Goal: Communication & Community: Answer question/provide support

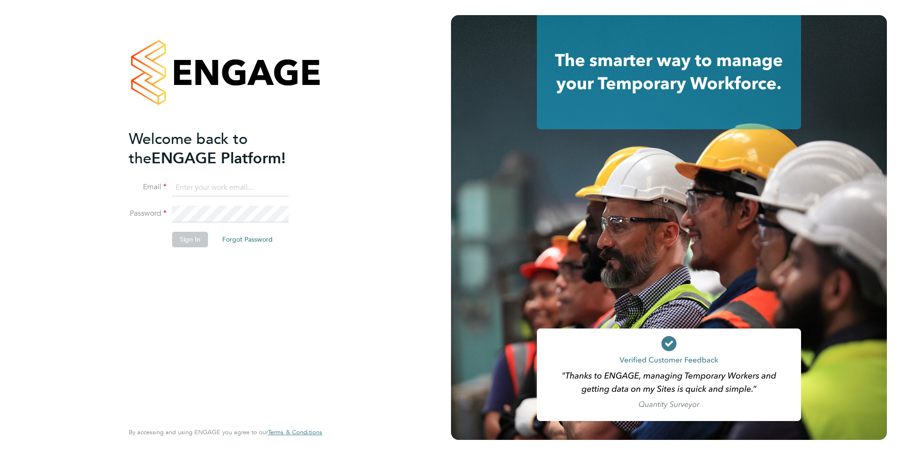
type input "[PERSON_NAME][EMAIL_ADDRESS][PERSON_NAME][DOMAIN_NAME]"
click at [184, 242] on button "Sign In" at bounding box center [190, 239] width 36 height 15
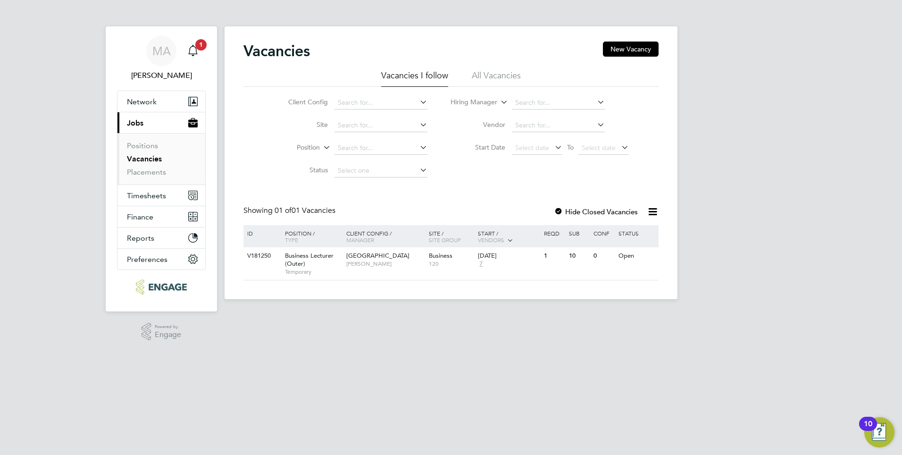
click at [138, 158] on link "Vacancies" at bounding box center [144, 158] width 35 height 9
click at [267, 258] on div "V181250" at bounding box center [261, 255] width 33 height 17
click at [199, 52] on div "Main navigation" at bounding box center [192, 50] width 19 height 19
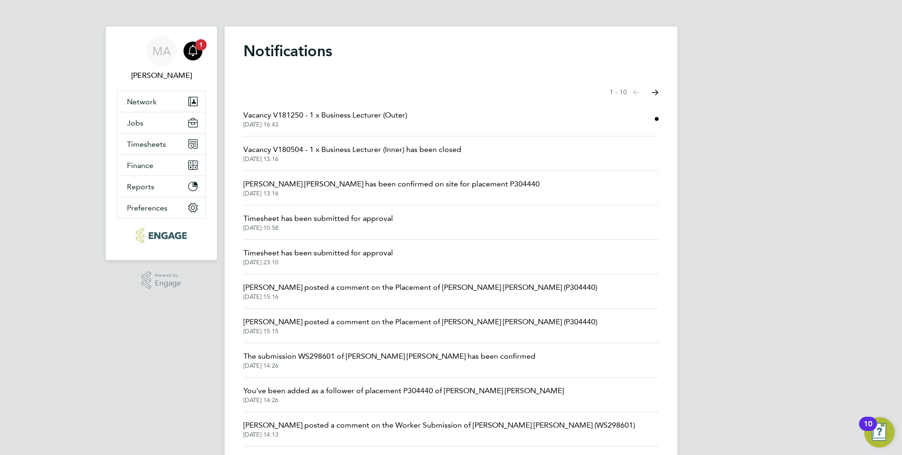
click at [296, 120] on span "Vacancy V181250 - 1 x Business Lecturer (Outer)" at bounding box center [325, 114] width 164 height 11
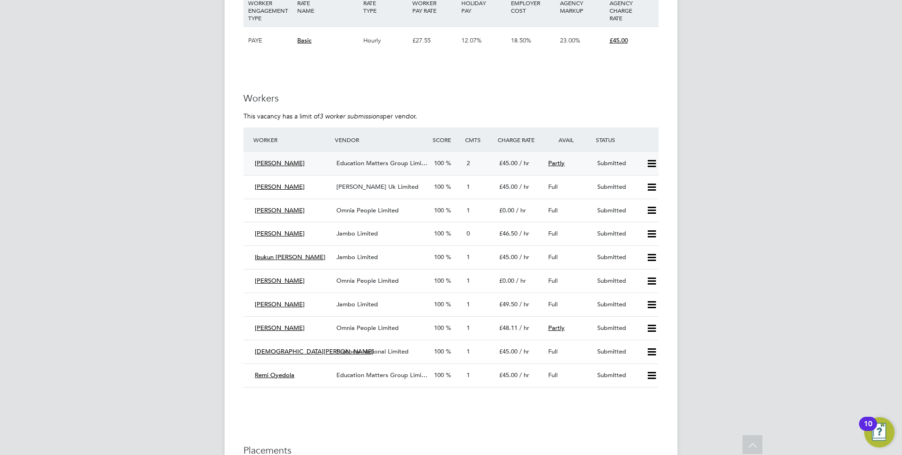
click at [380, 160] on span "Education Matters Group Limi…" at bounding box center [381, 163] width 91 height 8
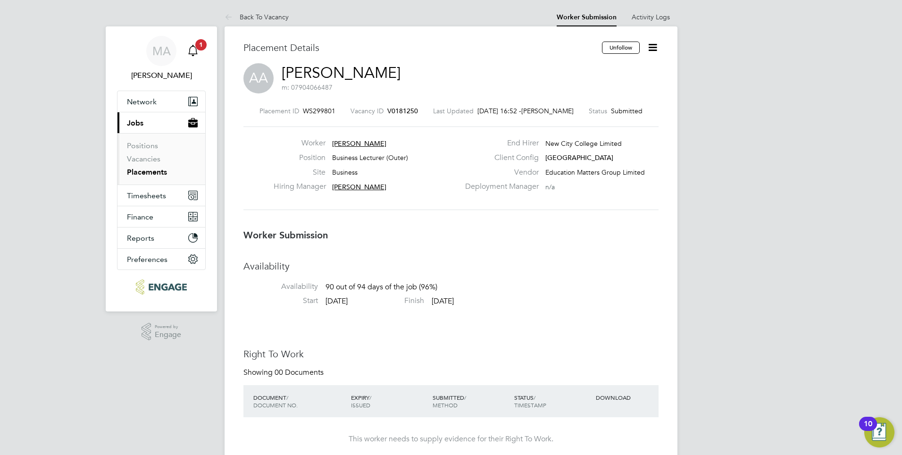
click at [193, 45] on icon "Main navigation" at bounding box center [192, 50] width 11 height 11
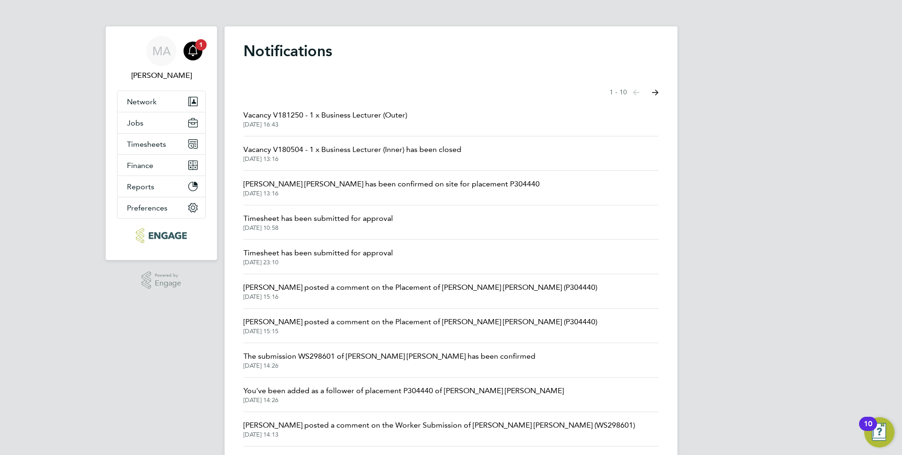
click at [273, 154] on span "Vacancy V180504 - 1 x Business Lecturer (Inner) has been closed" at bounding box center [352, 149] width 218 height 11
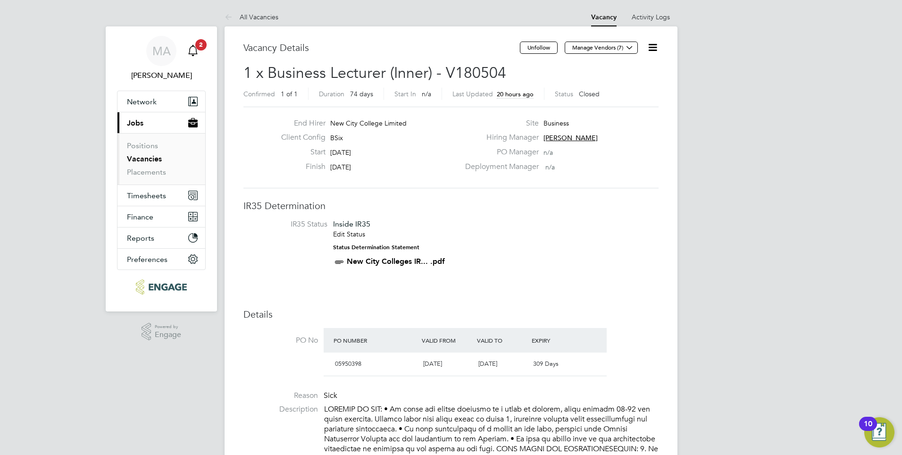
click at [199, 54] on div "Main navigation" at bounding box center [192, 50] width 19 height 19
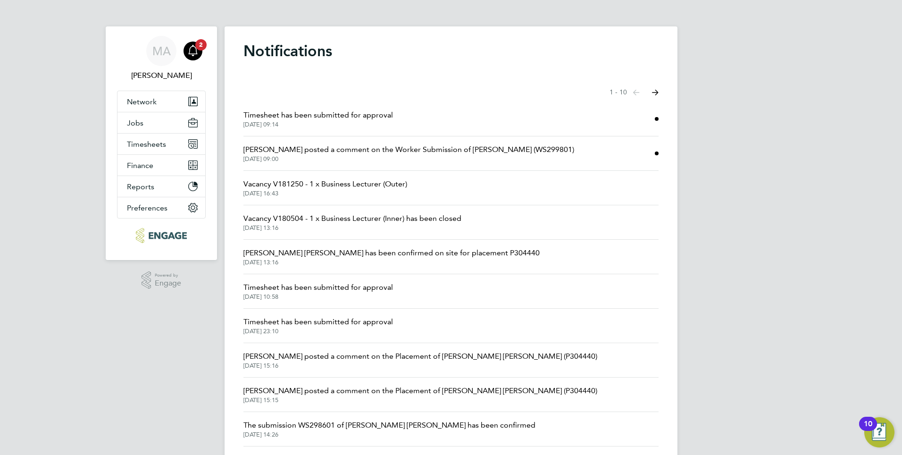
click at [272, 156] on span "25 Sep 2025, 09:00" at bounding box center [408, 159] width 331 height 8
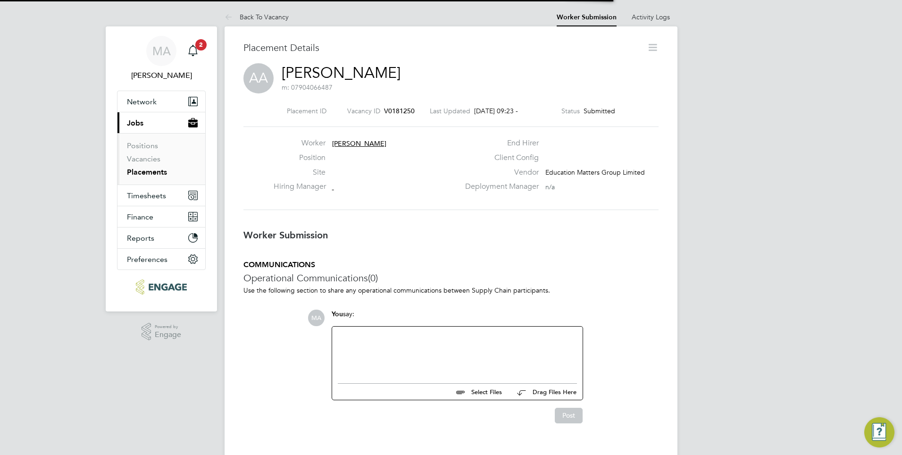
scroll to position [15, 186]
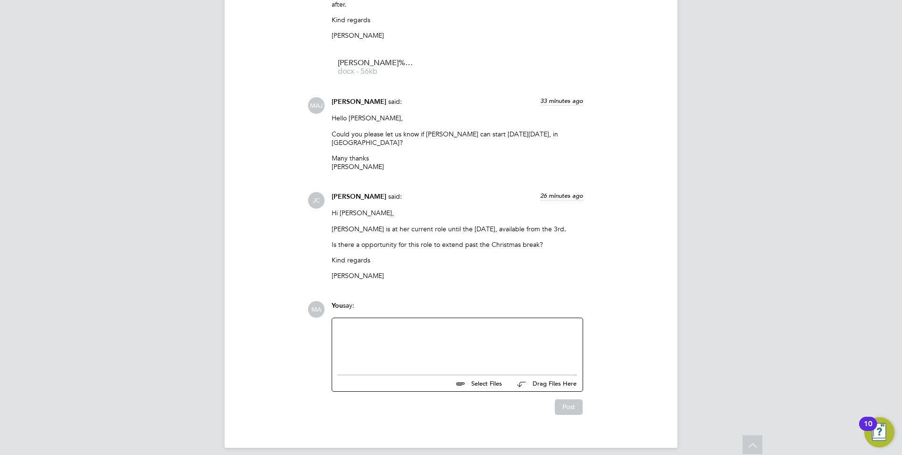
click at [364, 328] on div at bounding box center [457, 343] width 239 height 41
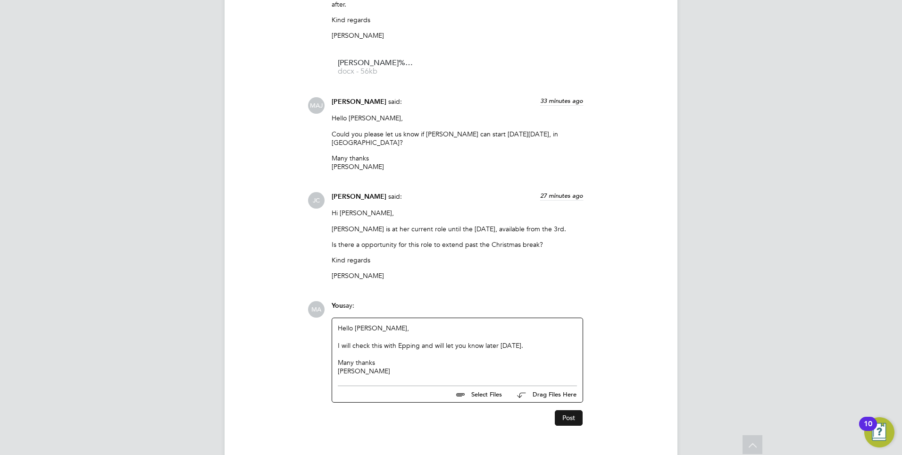
click at [564, 410] on button "Post" at bounding box center [569, 417] width 28 height 15
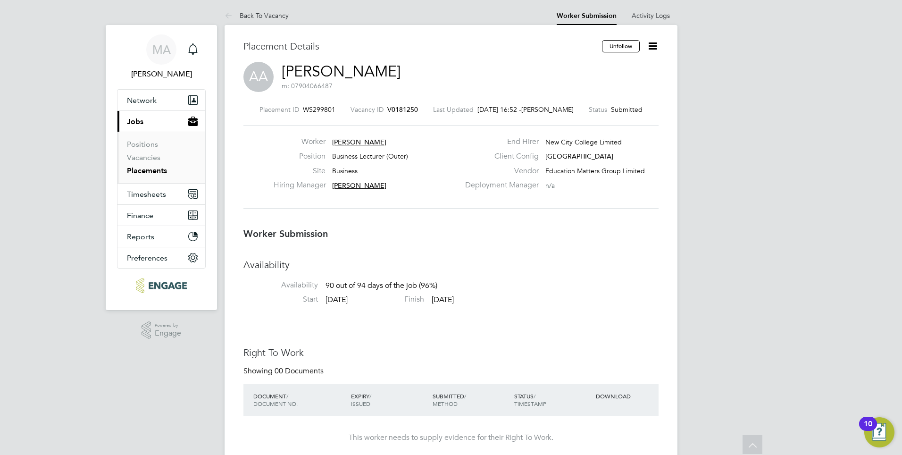
scroll to position [0, 0]
click at [198, 53] on icon "Main navigation" at bounding box center [192, 50] width 11 height 11
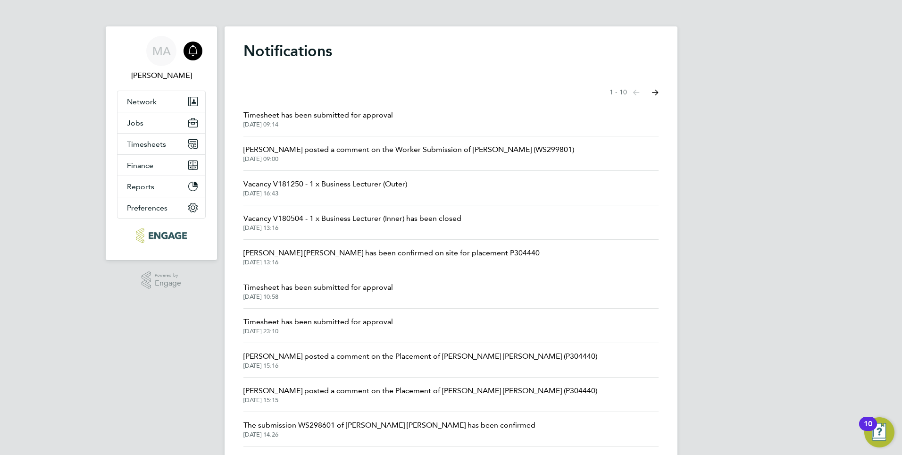
click at [276, 118] on span "Timesheet has been submitted for approval" at bounding box center [317, 114] width 149 height 11
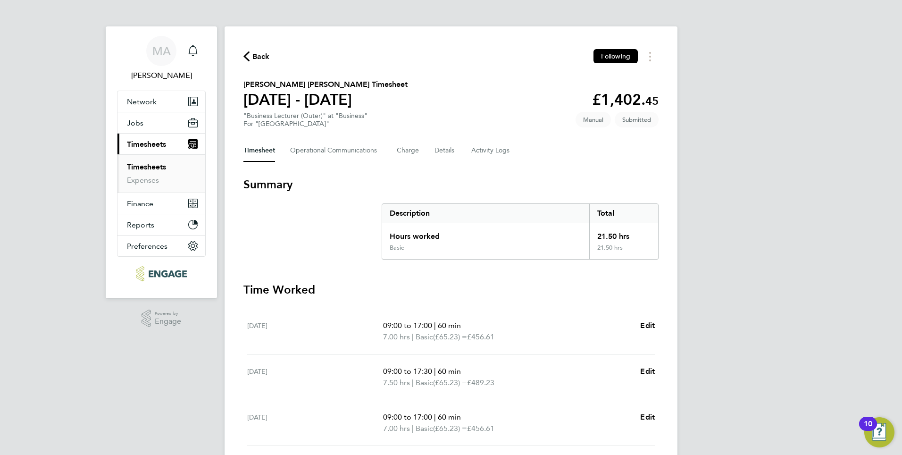
click at [151, 167] on link "Timesheets" at bounding box center [146, 166] width 39 height 9
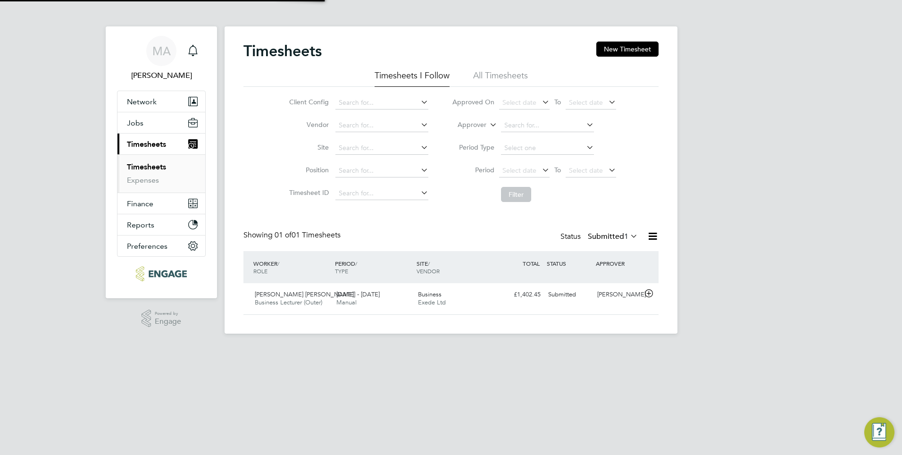
scroll to position [24, 82]
click at [192, 50] on icon "Main navigation" at bounding box center [192, 50] width 11 height 11
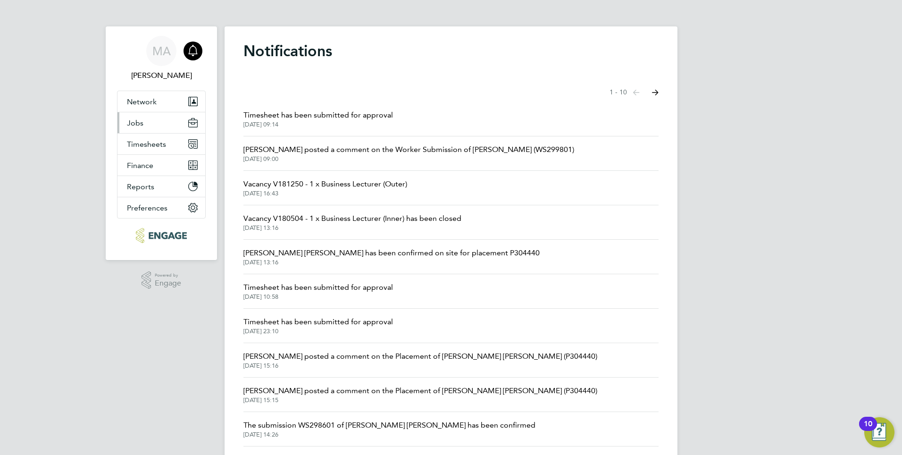
click at [141, 125] on span "Jobs" at bounding box center [135, 122] width 17 height 9
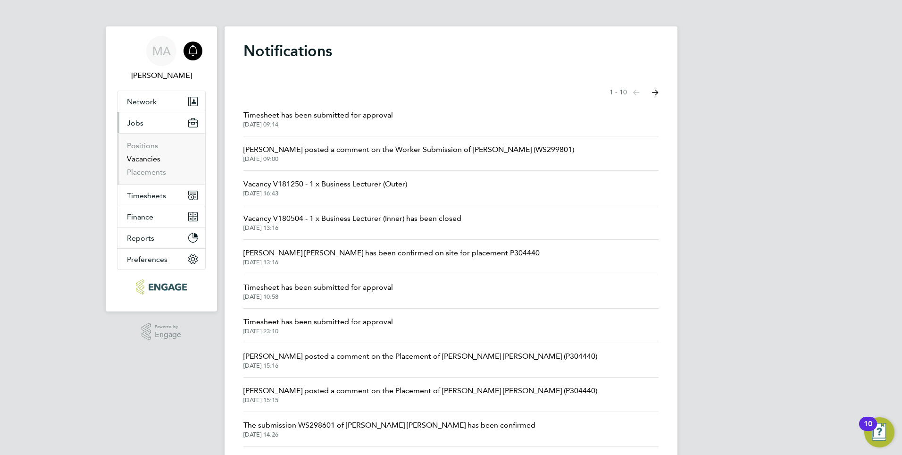
click at [148, 159] on link "Vacancies" at bounding box center [143, 158] width 33 height 9
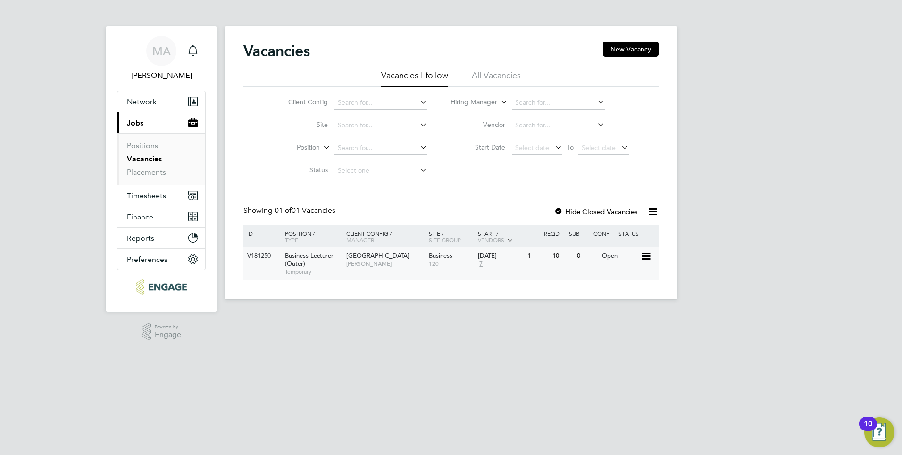
click at [257, 254] on div "V181250" at bounding box center [261, 255] width 33 height 17
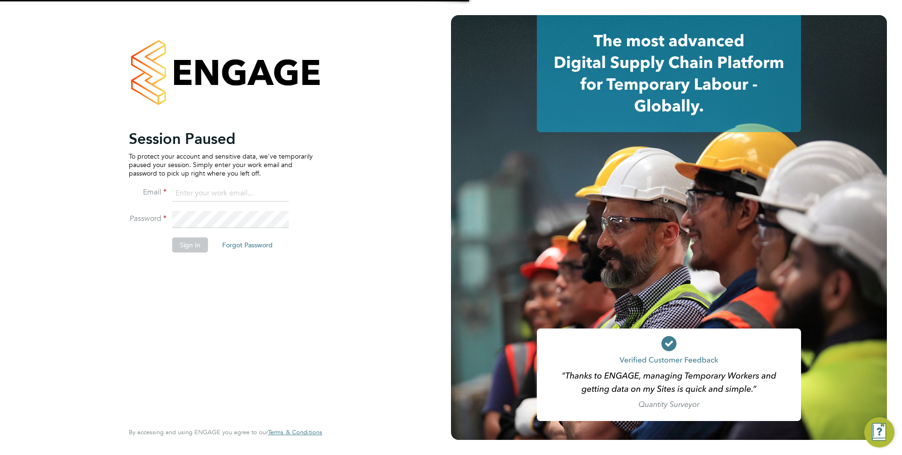
type input "mahnaz.asgari@ncclondon.ac.uk"
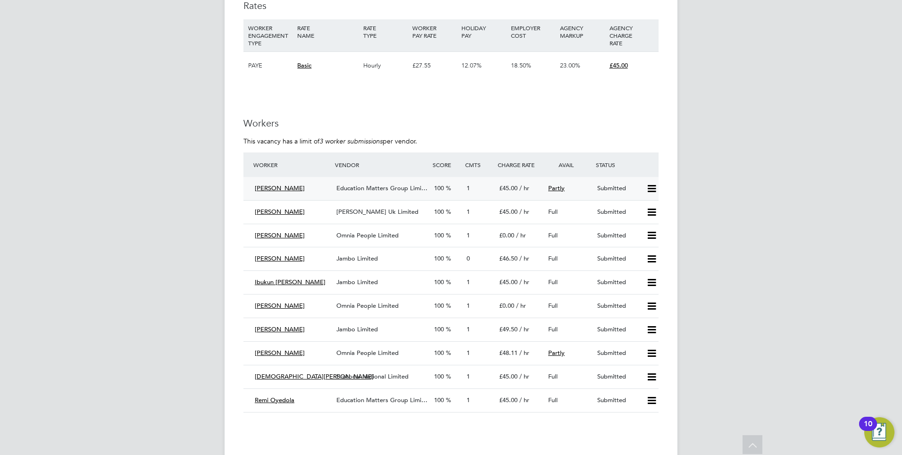
click at [348, 190] on span "Education Matters Group Limi…" at bounding box center [381, 188] width 91 height 8
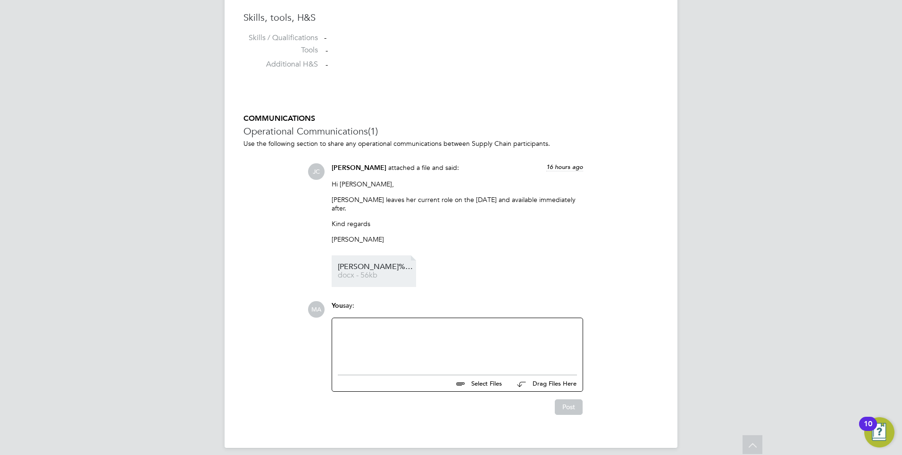
click at [359, 263] on span "[PERSON_NAME]%20CV%20-%20Business" at bounding box center [375, 266] width 75 height 7
click at [365, 325] on div at bounding box center [457, 343] width 239 height 41
click at [443, 341] on div "Can [PERSON_NAME] starts from [DATE]" at bounding box center [457, 345] width 239 height 8
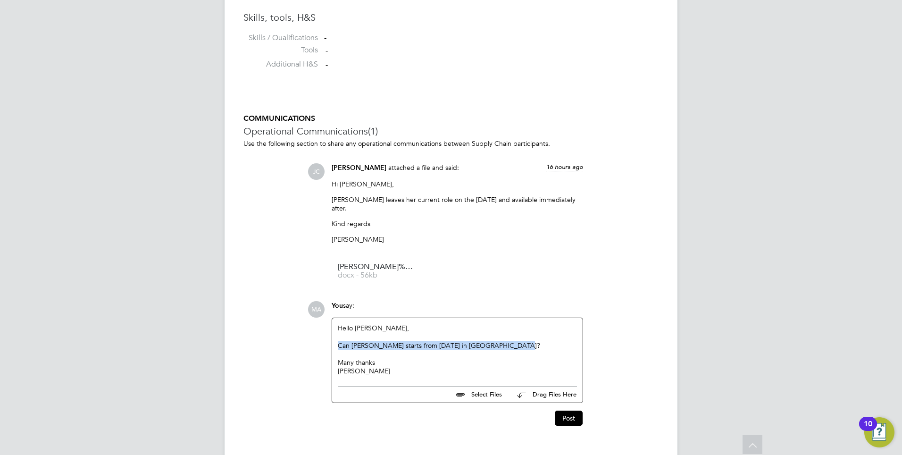
drag, startPoint x: 505, startPoint y: 338, endPoint x: 333, endPoint y: 336, distance: 171.2
click at [333, 336] on div "Hello [PERSON_NAME], Can [PERSON_NAME] starts from [DATE] in [GEOGRAPHIC_DATA]?…" at bounding box center [457, 349] width 250 height 63
drag, startPoint x: 333, startPoint y: 336, endPoint x: 346, endPoint y: 337, distance: 12.8
copy div "Can [PERSON_NAME] starts from [DATE] in [GEOGRAPHIC_DATA]?"
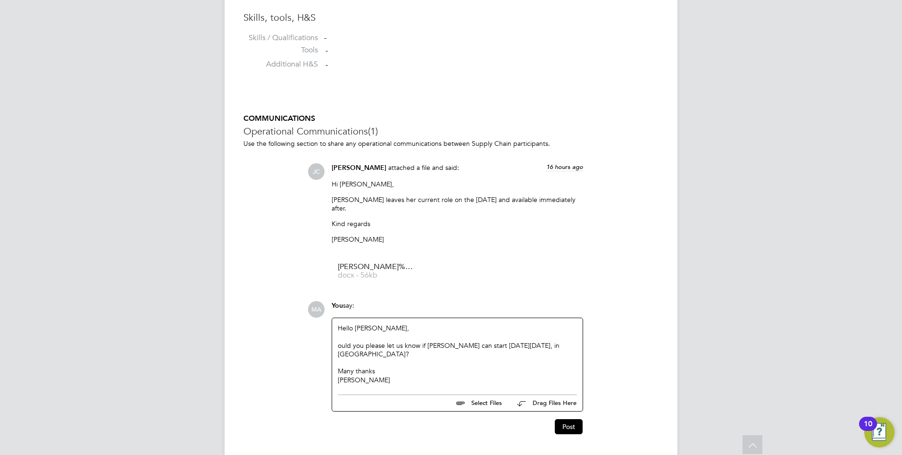
drag, startPoint x: 338, startPoint y: 335, endPoint x: 328, endPoint y: 366, distance: 32.8
click at [338, 341] on div "ould you please let us know if [PERSON_NAME] can start [DATE][DATE], in [GEOGRA…" at bounding box center [457, 349] width 239 height 17
click at [568, 419] on button "Post" at bounding box center [569, 426] width 28 height 15
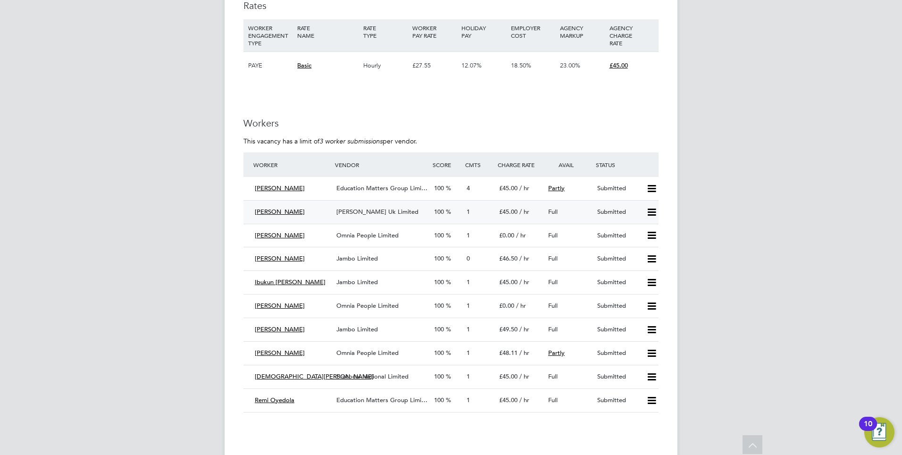
click at [358, 210] on span "[PERSON_NAME] Uk Limited" at bounding box center [377, 211] width 82 height 8
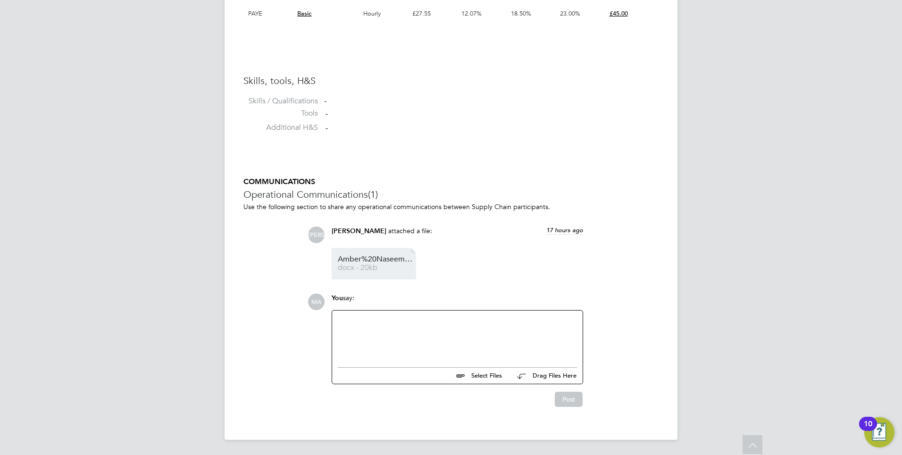
click at [351, 263] on link "Amber%20Naseem%20-%20CV docx - 20kb" at bounding box center [375, 264] width 75 height 16
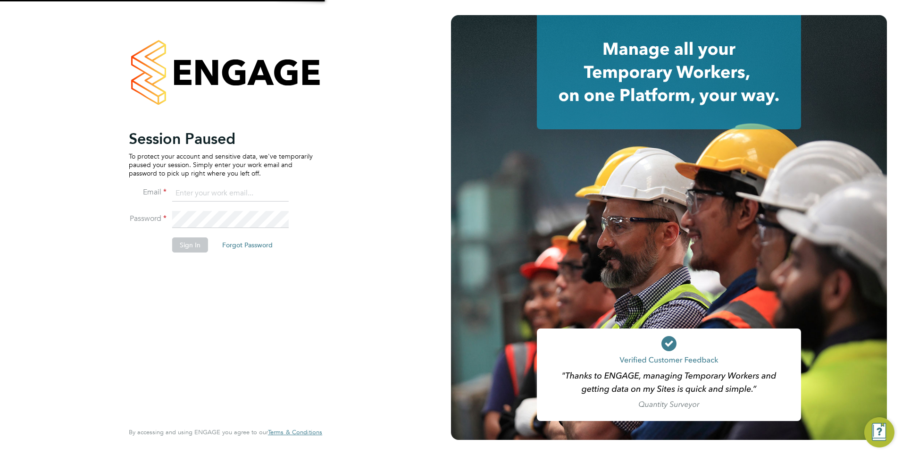
type input "mahnaz.asgari@ncclondon.ac.uk"
